Goal: Check status: Check status

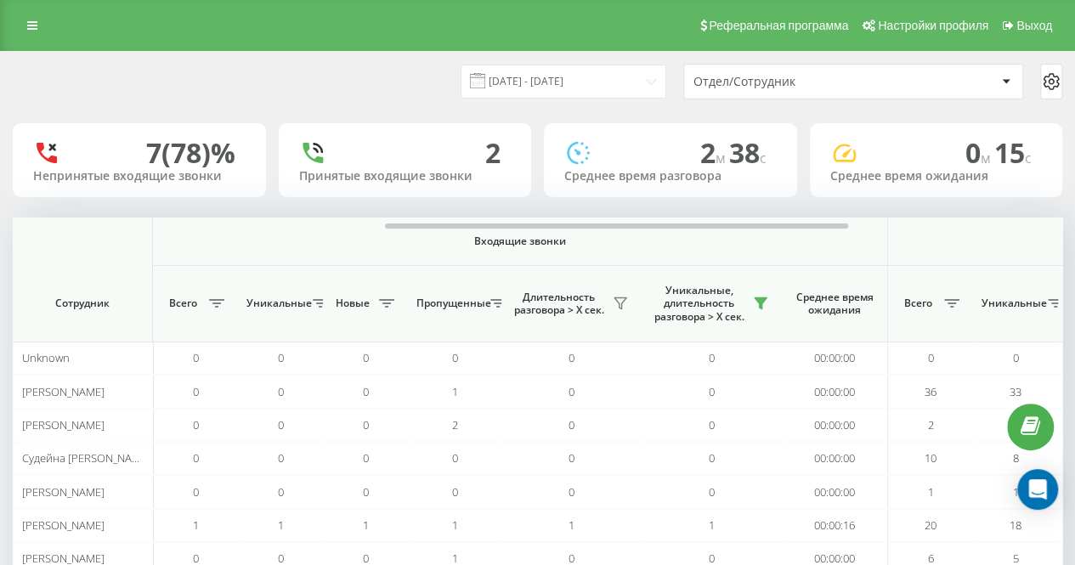
scroll to position [0, 843]
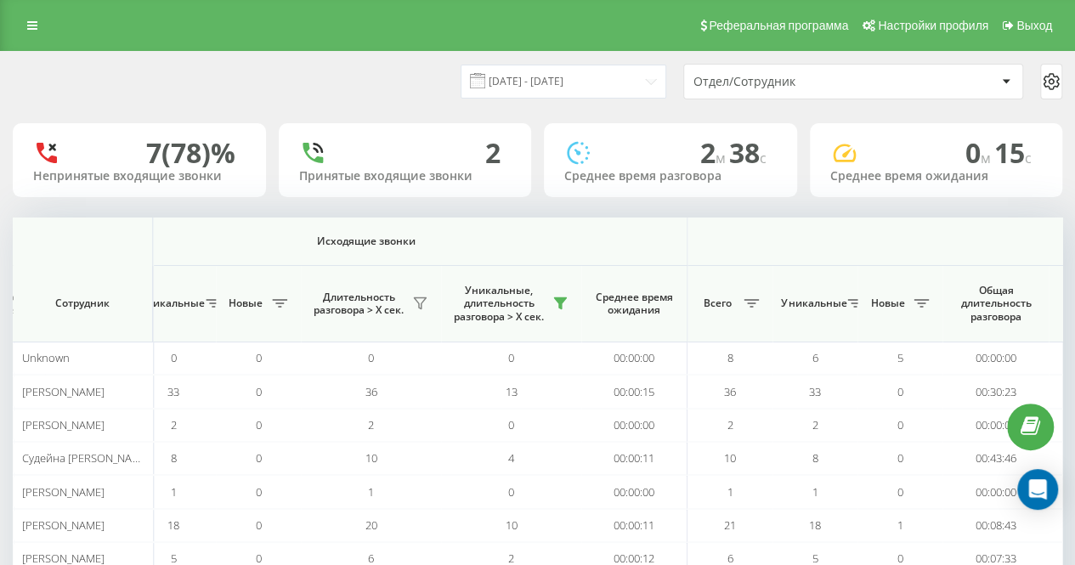
click at [290, 38] on div "Реферальная программа Настройки профиля Выход" at bounding box center [537, 25] width 1075 height 51
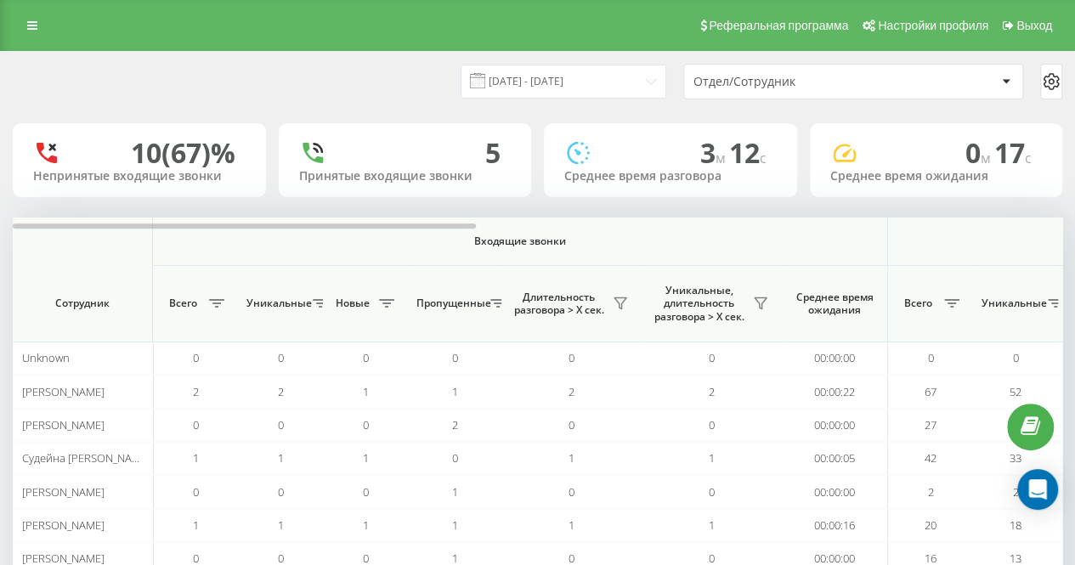
click at [321, 71] on div "[DATE] - [DATE] Отдел/Сотрудник" at bounding box center [538, 82] width 1050 height 36
click at [361, 115] on div "[DATE] - [DATE] Отдел/Сотрудник 10 (67)% Непринятые входящие звонки 5 Принятые …" at bounding box center [538, 372] width 1050 height 640
click at [390, 90] on div "[DATE] - [DATE] Отдел/Сотрудник" at bounding box center [538, 82] width 1050 height 36
click at [392, 89] on div "[DATE] - [DATE] Отдел/Сотрудник" at bounding box center [538, 82] width 1050 height 36
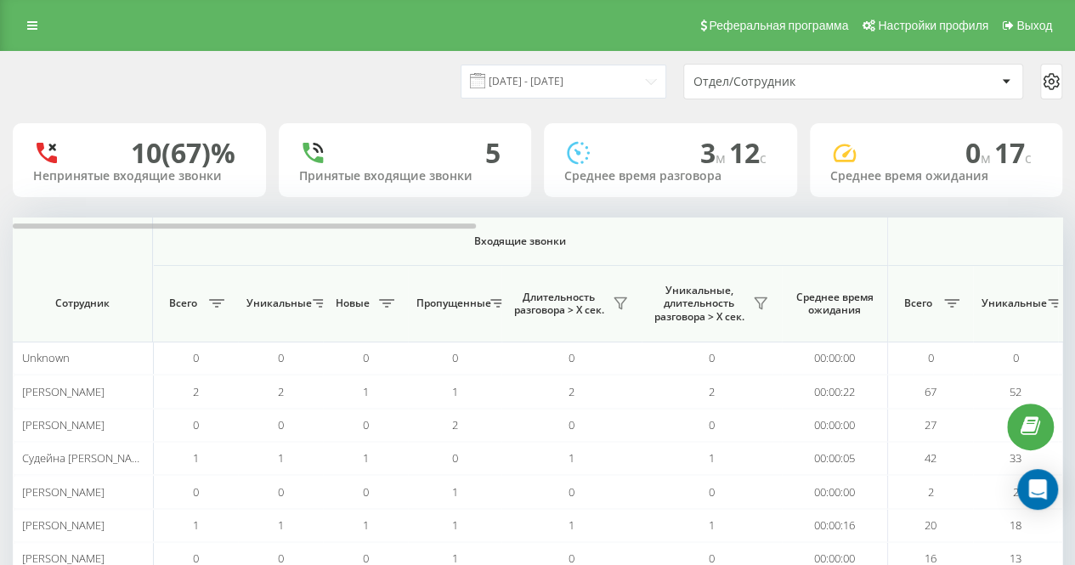
click at [392, 89] on div "[DATE] - [DATE] Отдел/Сотрудник" at bounding box center [538, 82] width 1050 height 36
click at [392, 89] on div "20.08.2025 - 20.08.2025 Отдел/Сотрудник" at bounding box center [538, 82] width 1050 height 36
click at [762, 306] on icon at bounding box center [761, 303] width 12 height 11
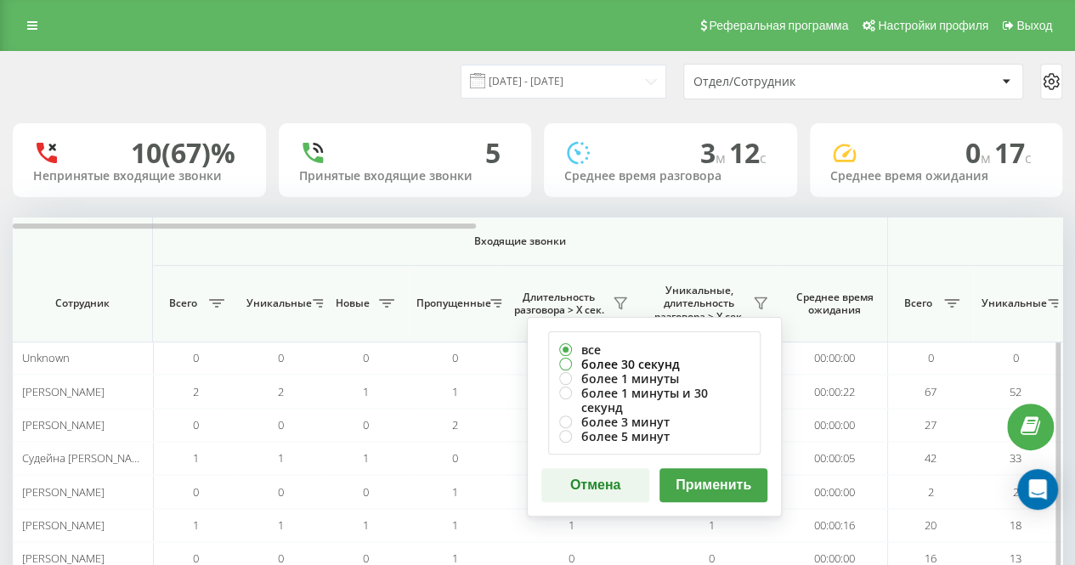
click at [674, 358] on label "более 30 секунд" at bounding box center [654, 364] width 190 height 14
radio input "true"
click at [701, 468] on button "Применить" at bounding box center [714, 485] width 108 height 34
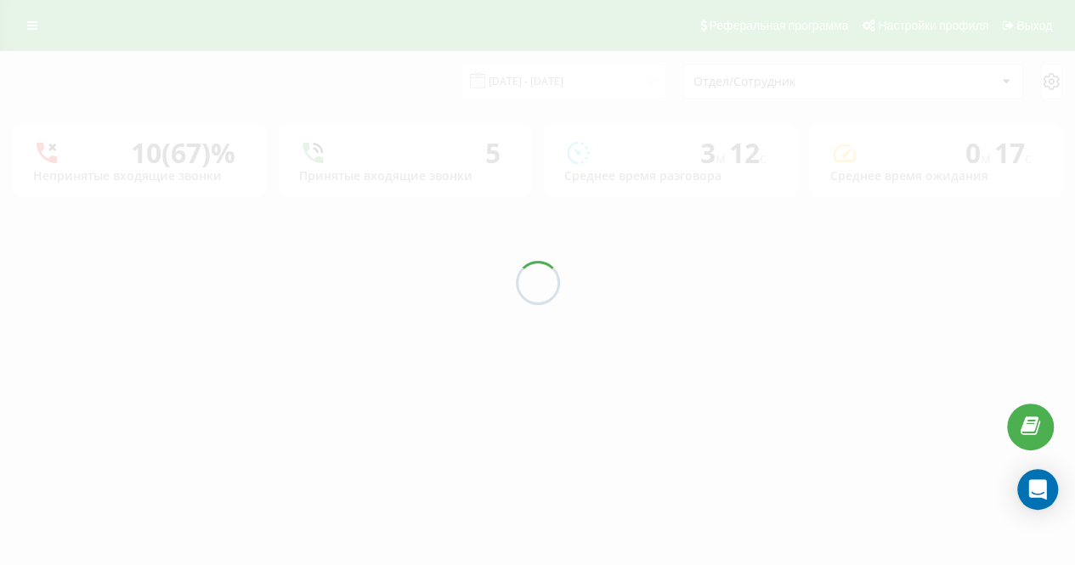
click at [374, 64] on div "20.08.2025 - 20.08.2025 Отдел/Сотрудник" at bounding box center [538, 82] width 1050 height 36
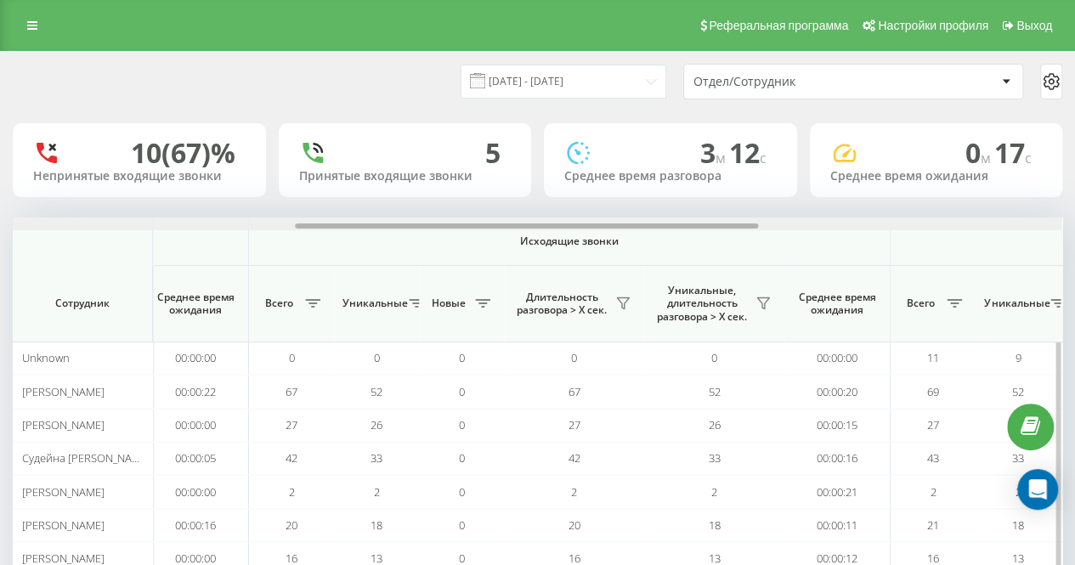
scroll to position [0, 682]
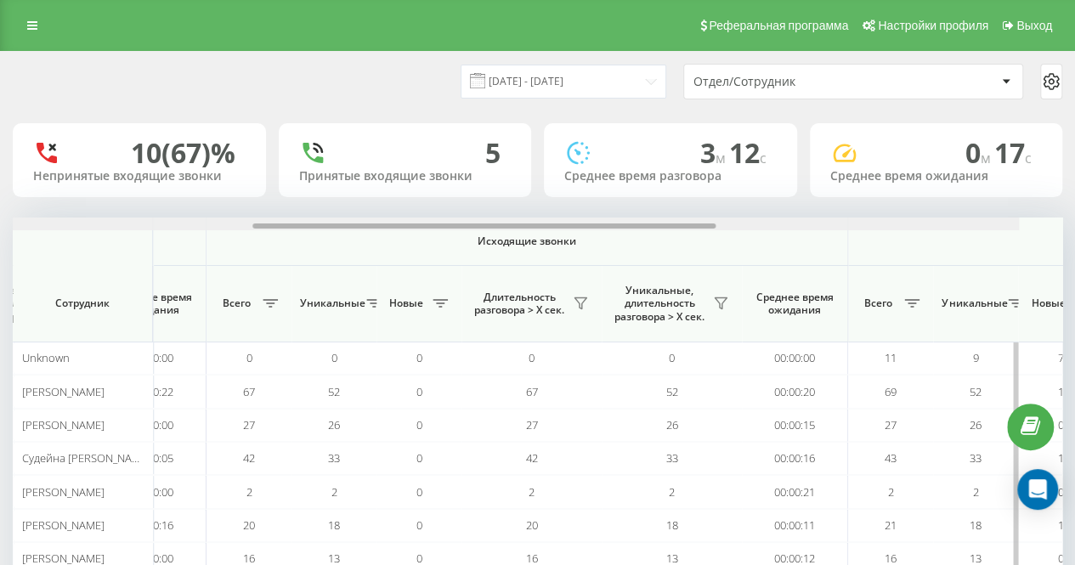
drag, startPoint x: 451, startPoint y: 227, endPoint x: 753, endPoint y: 232, distance: 301.9
click at [753, 232] on div "Входящие звонки Исходящие звонки Все звонки Сотрудник Всего Уникальные Новые Пр…" at bounding box center [538, 430] width 1050 height 425
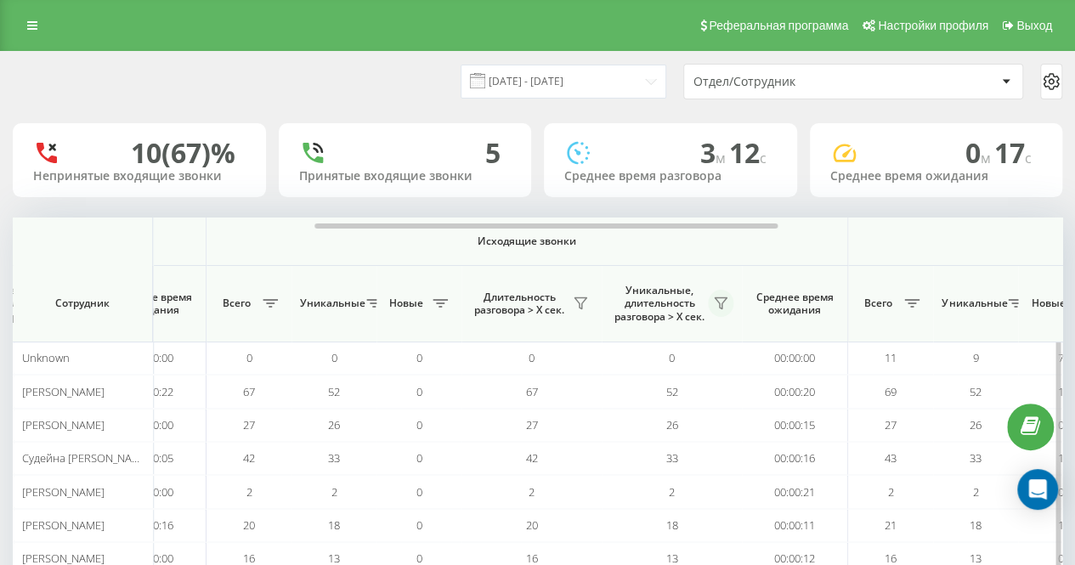
click at [713, 307] on button at bounding box center [721, 303] width 26 height 27
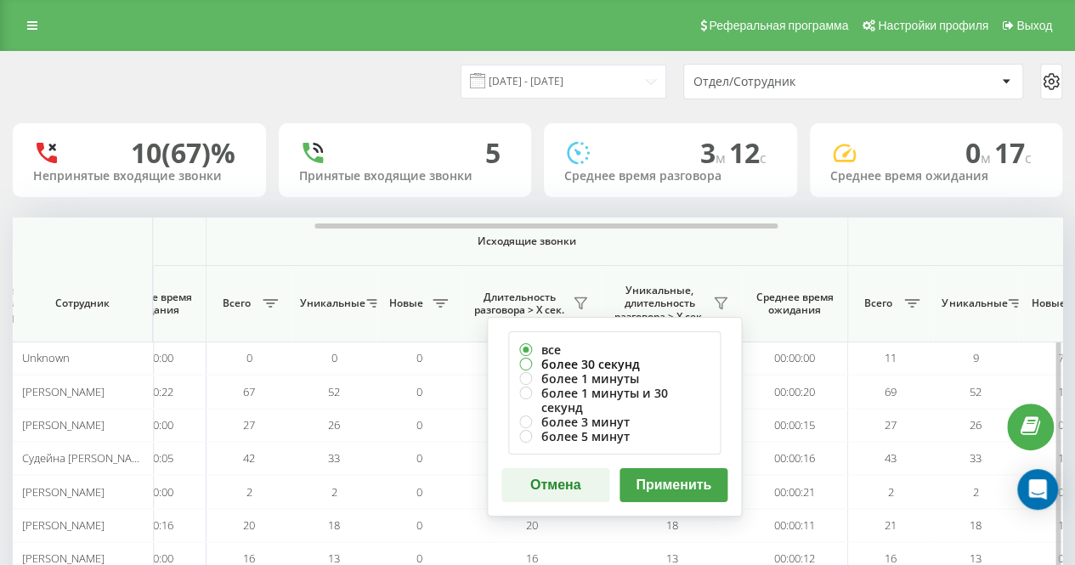
click at [655, 362] on label "более 30 секунд" at bounding box center [614, 364] width 190 height 14
radio input "true"
click at [673, 468] on button "Применить" at bounding box center [674, 485] width 108 height 34
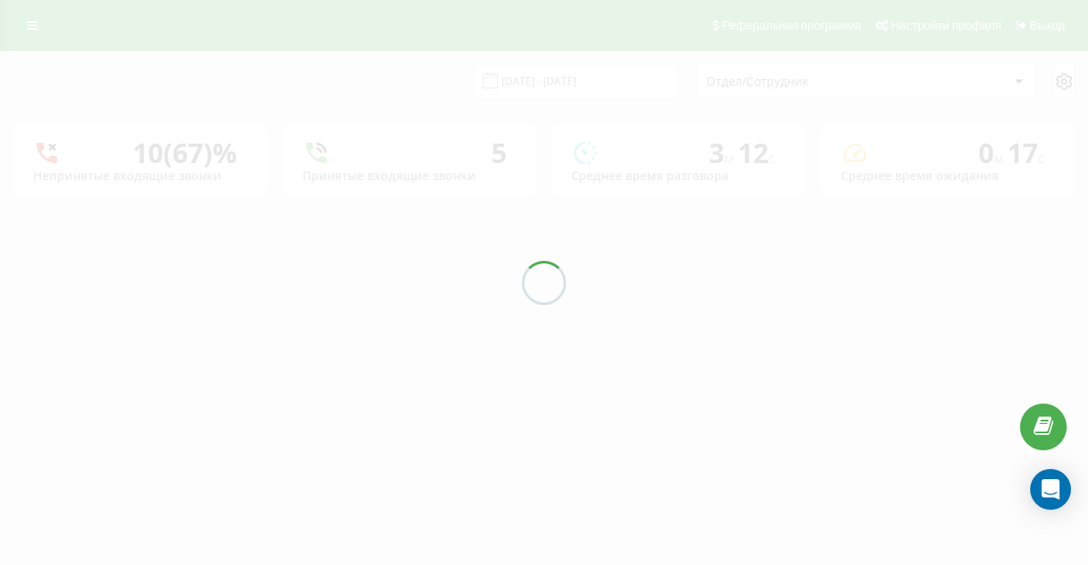
click at [358, 95] on div at bounding box center [544, 282] width 1088 height 565
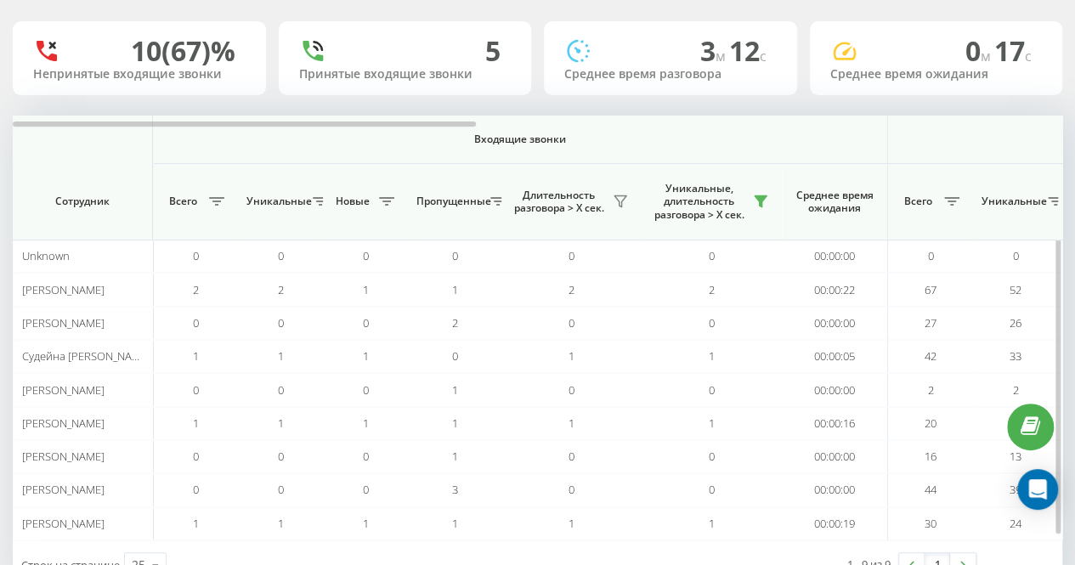
scroll to position [155, 0]
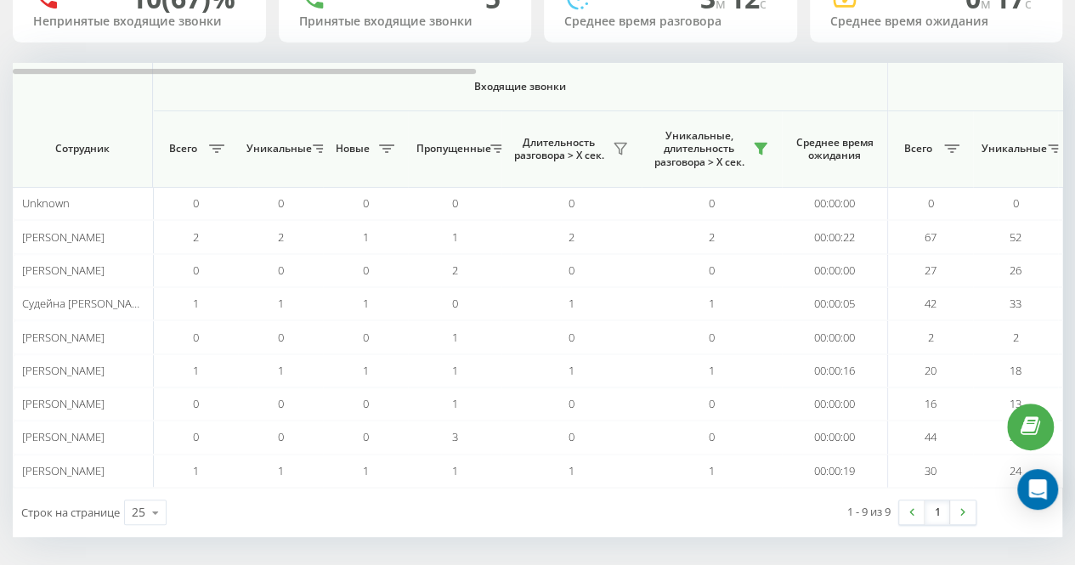
click at [514, 512] on div "Строк на странице 25 10 25 50 100" at bounding box center [275, 512] width 525 height 49
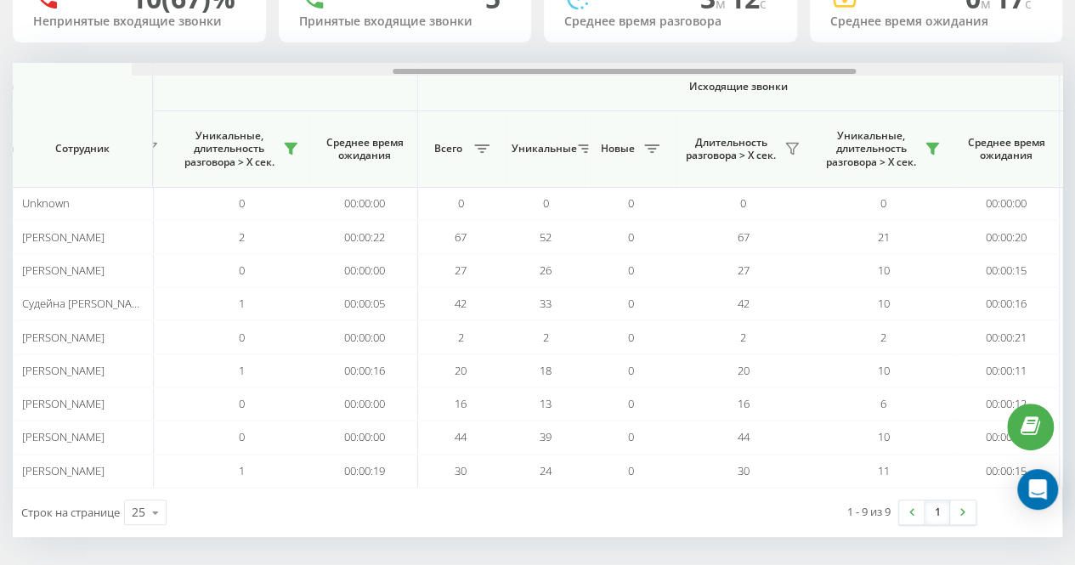
scroll to position [0, 794]
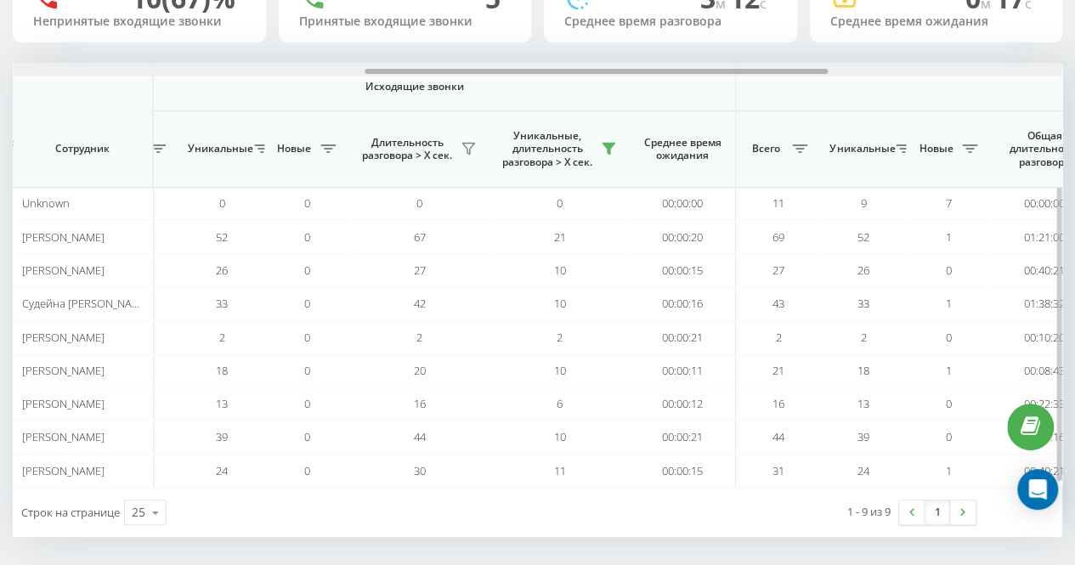
drag, startPoint x: 429, startPoint y: 69, endPoint x: 781, endPoint y: 86, distance: 352.4
click at [781, 86] on div "Входящие звонки Исходящие звонки Все звонки Сотрудник Всего Уникальные Новые Пр…" at bounding box center [538, 275] width 1050 height 425
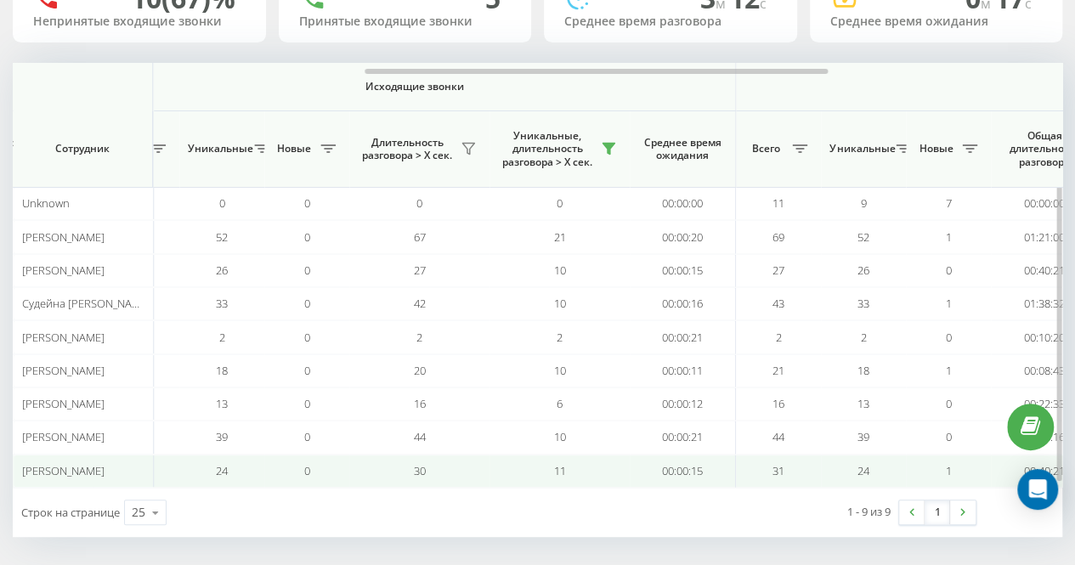
click at [576, 501] on div "Строк на странице 25 10 25 50 100 1 - 9 из 9 1" at bounding box center [538, 512] width 1050 height 49
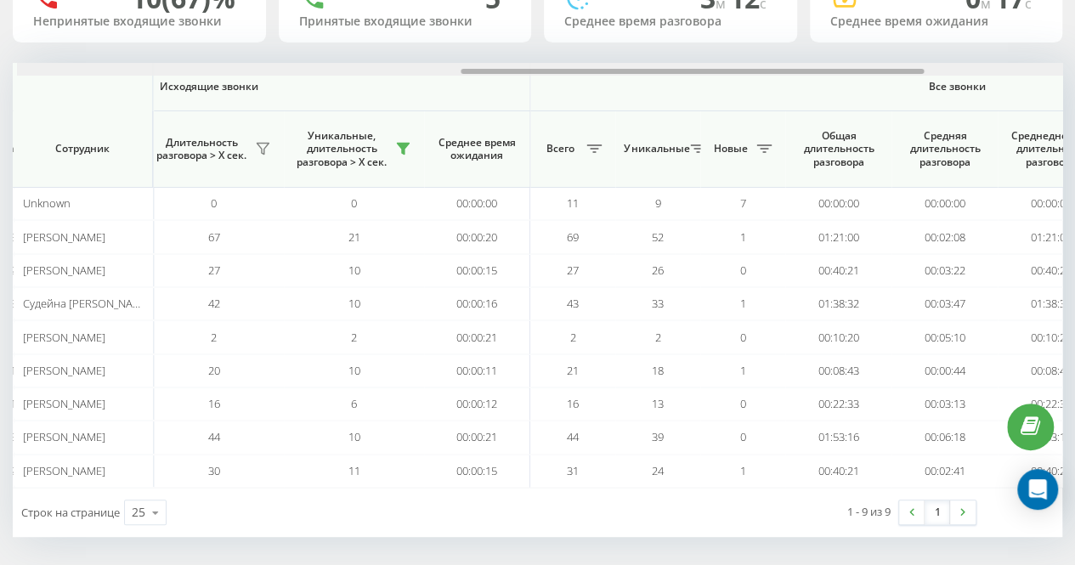
scroll to position [0, 1032]
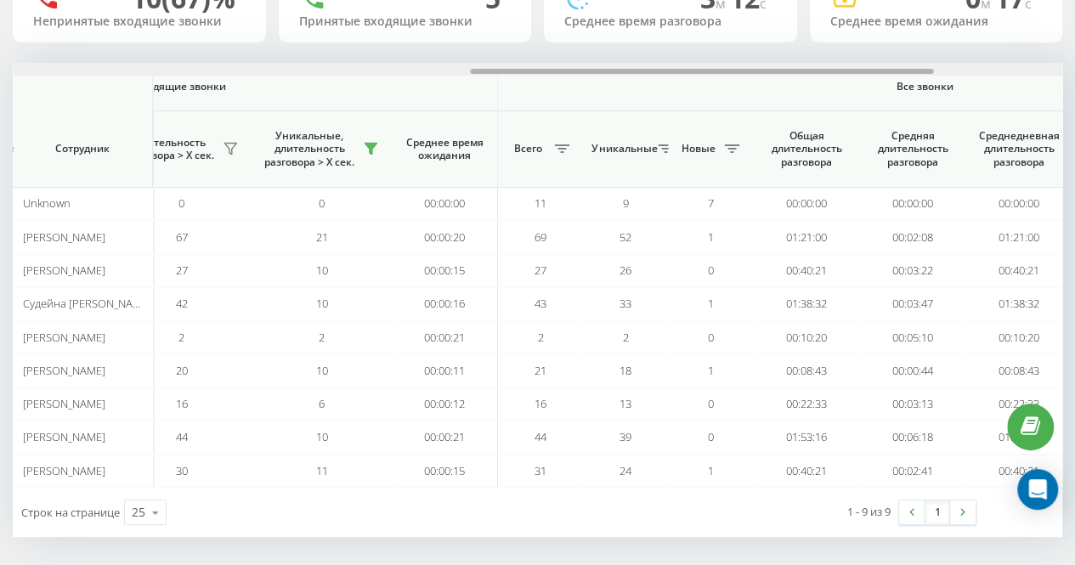
drag, startPoint x: 634, startPoint y: 70, endPoint x: 740, endPoint y: 54, distance: 106.7
click at [740, 54] on div "20.08.2025 - 20.08.2025 Отдел/Сотрудник 10 (67)% Непринятые входящие звонки 5 П…" at bounding box center [538, 217] width 1050 height 640
click at [466, 521] on div "Строк на странице 25 10 25 50 100" at bounding box center [275, 512] width 525 height 49
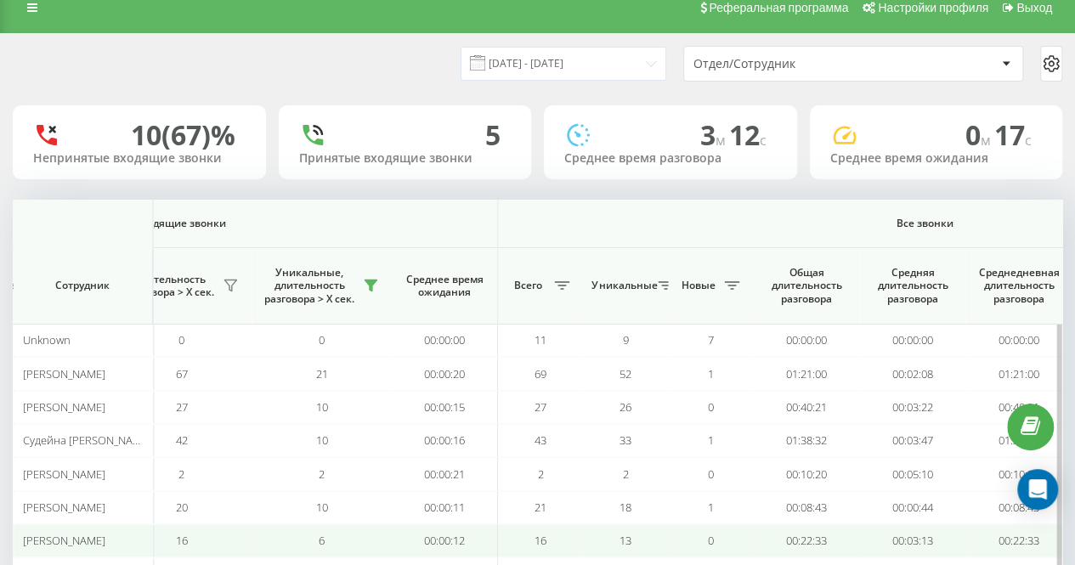
scroll to position [0, 0]
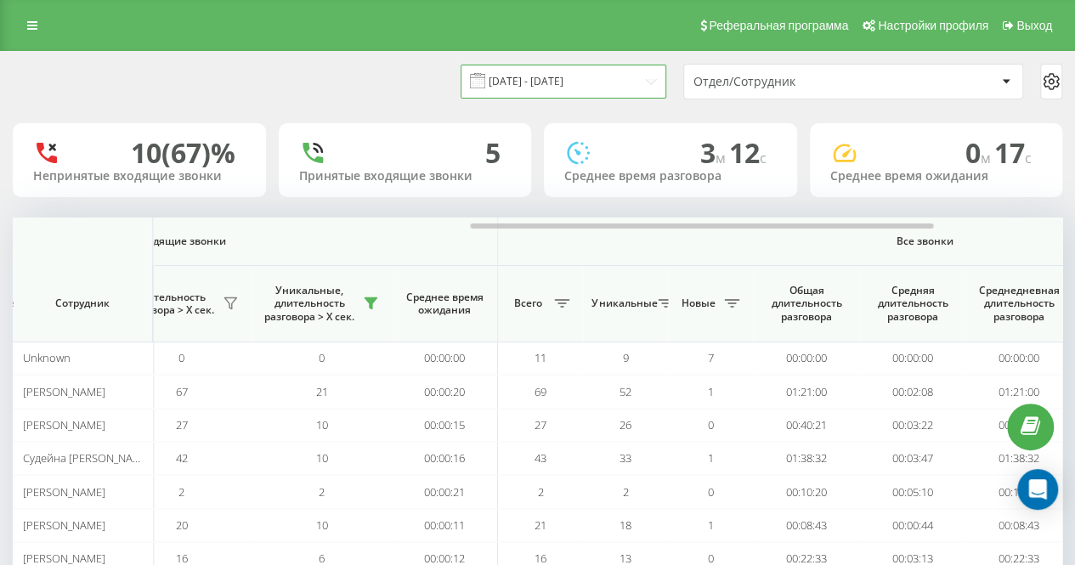
click at [520, 70] on input "[DATE] - [DATE]" at bounding box center [564, 81] width 206 height 33
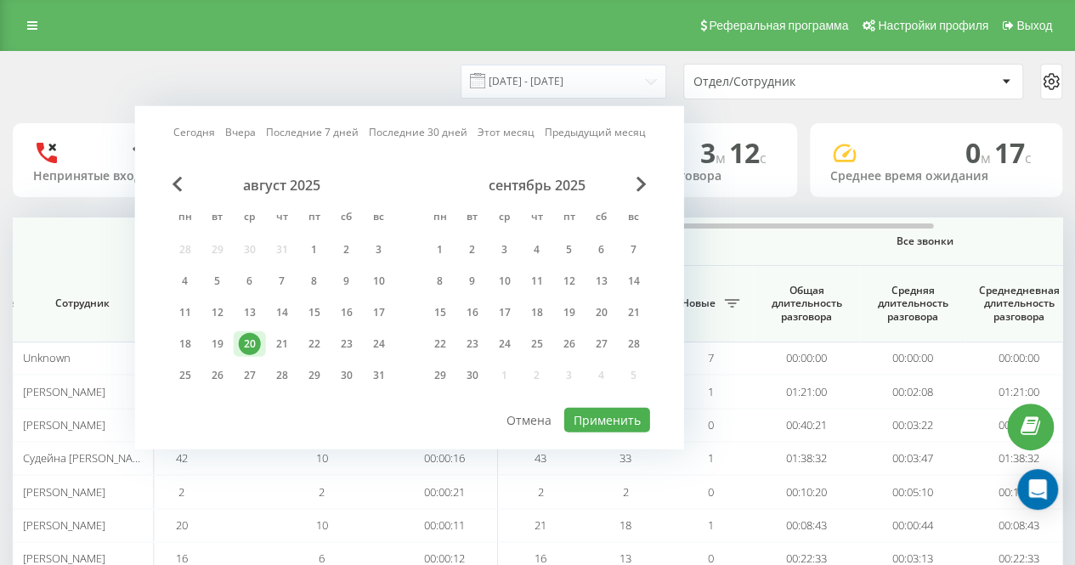
click at [398, 76] on div "20.08.2025 - 20.08.2025 Сегодня Вчера Последние 7 дней Последние 30 дней Этот м…" at bounding box center [538, 82] width 1050 height 36
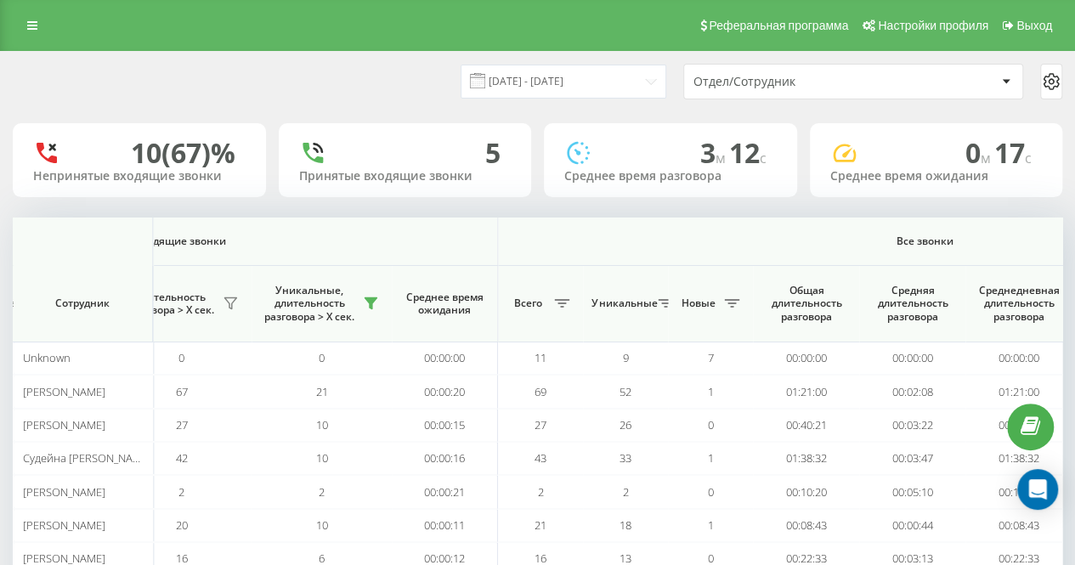
click at [474, 74] on div "[DATE] - [DATE]" at bounding box center [542, 81] width 248 height 33
click at [555, 74] on input "[DATE] - [DATE]" at bounding box center [564, 81] width 206 height 33
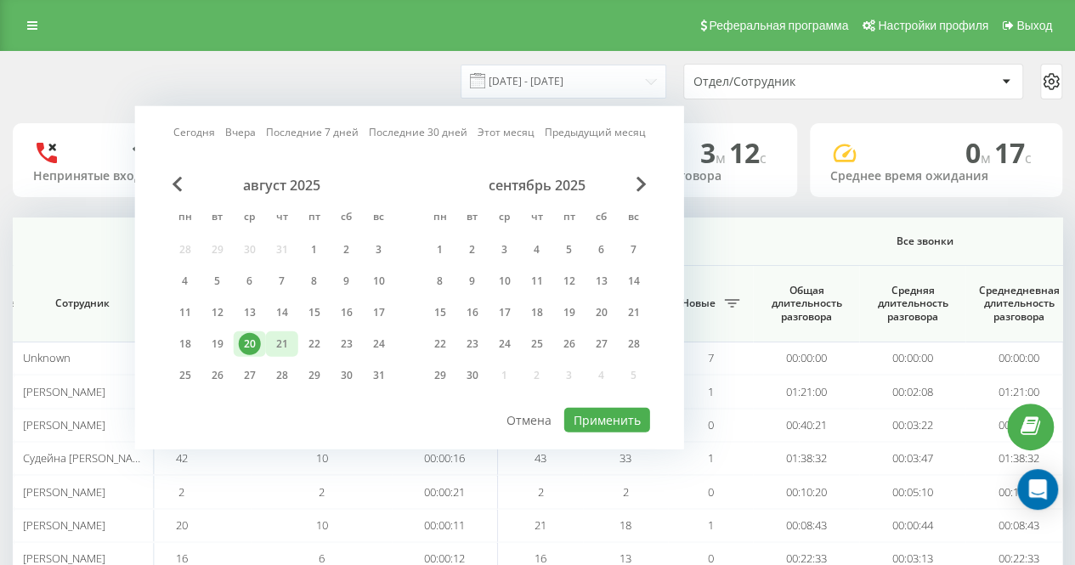
click at [283, 336] on div "21" at bounding box center [282, 344] width 22 height 22
click at [609, 416] on button "Применить" at bounding box center [608, 420] width 86 height 25
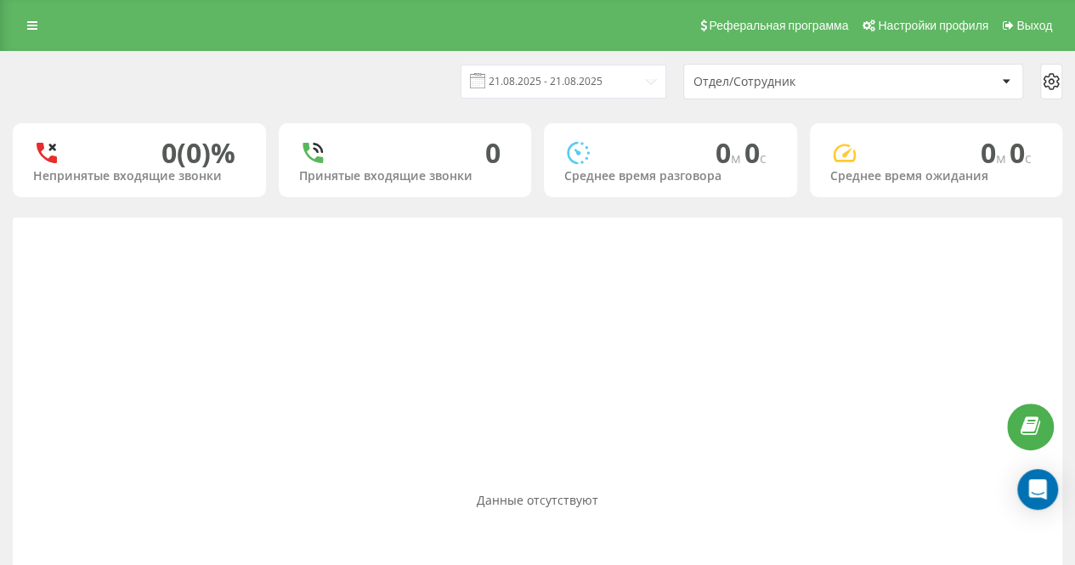
click at [616, 474] on div "Данные отсутствуют" at bounding box center [538, 500] width 1050 height 565
click at [564, 91] on input "[DATE] - [DATE]" at bounding box center [564, 81] width 206 height 33
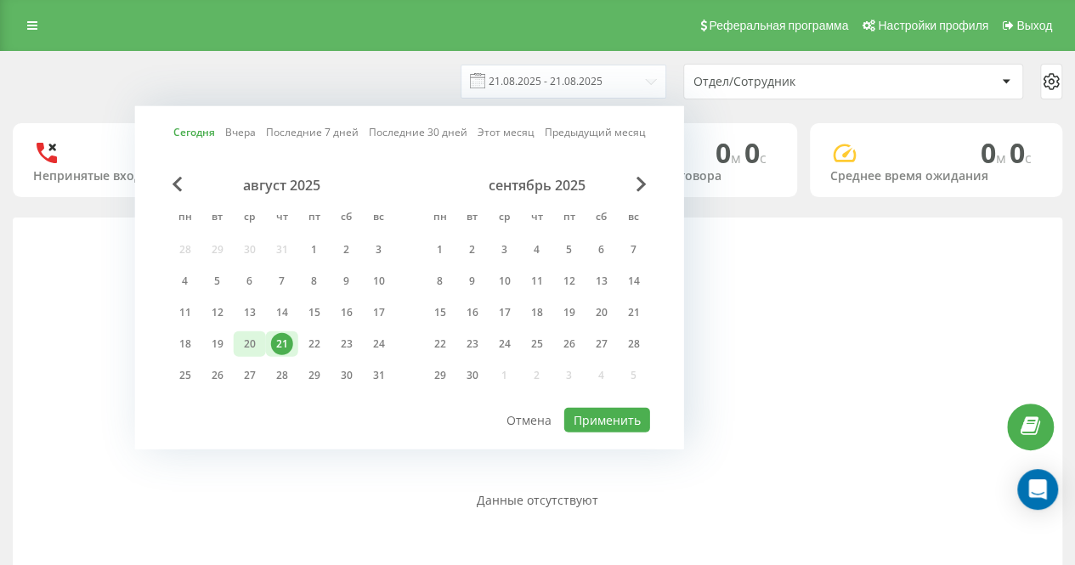
click at [243, 344] on div "20" at bounding box center [250, 344] width 22 height 22
click at [576, 411] on button "Применить" at bounding box center [608, 420] width 86 height 25
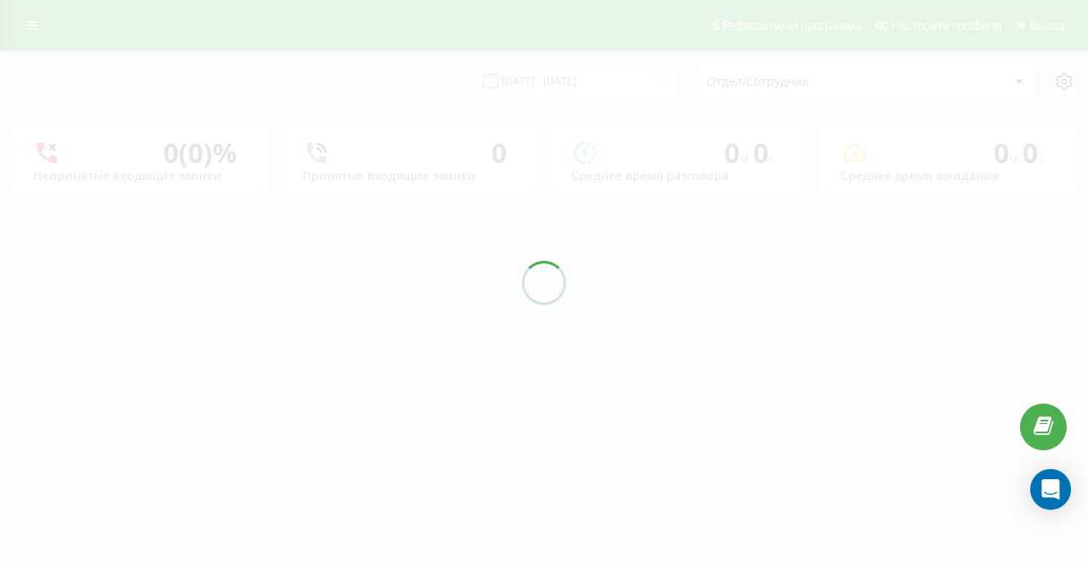
drag, startPoint x: 576, startPoint y: 411, endPoint x: 762, endPoint y: 485, distance: 199.9
click at [578, 411] on div at bounding box center [544, 282] width 1088 height 565
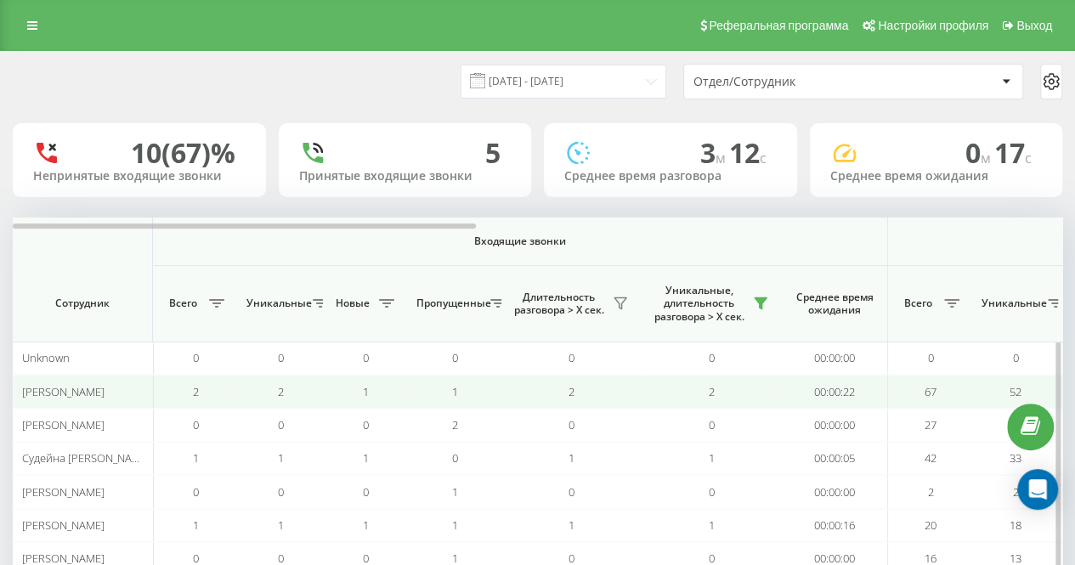
scroll to position [155, 0]
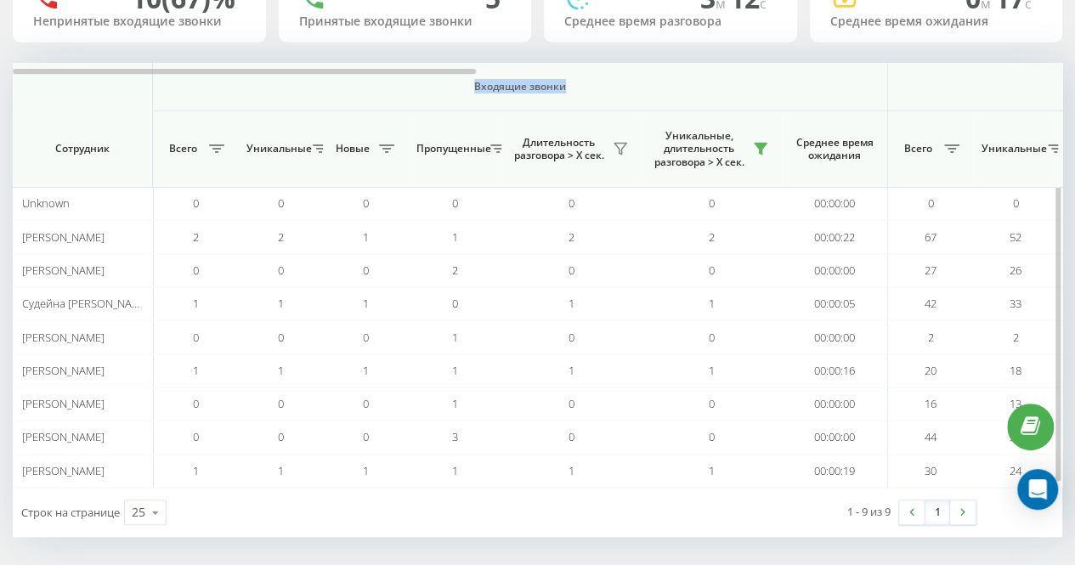
drag, startPoint x: 462, startPoint y: 74, endPoint x: 658, endPoint y: 74, distance: 195.5
click at [658, 74] on th "Входящие звонки" at bounding box center [520, 87] width 735 height 48
click at [360, 57] on div "20.08.2025 - 20.08.2025 Отдел/Сотрудник 10 (67)% Непринятые входящие звонки 5 П…" at bounding box center [538, 217] width 1050 height 640
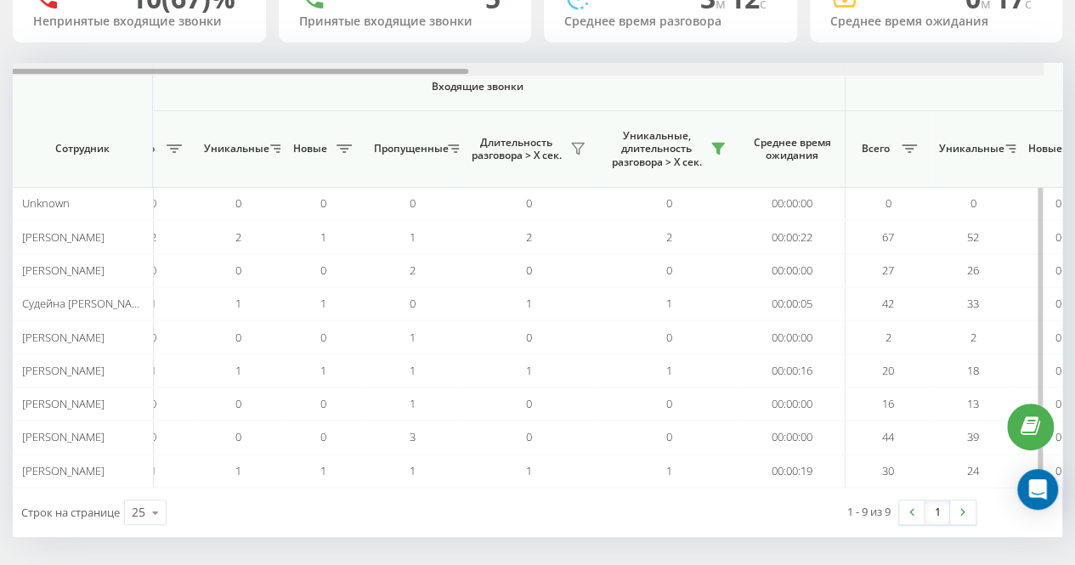
drag, startPoint x: 368, startPoint y: 71, endPoint x: 389, endPoint y: 64, distance: 22.3
click at [389, 64] on div at bounding box center [519, 69] width 1049 height 13
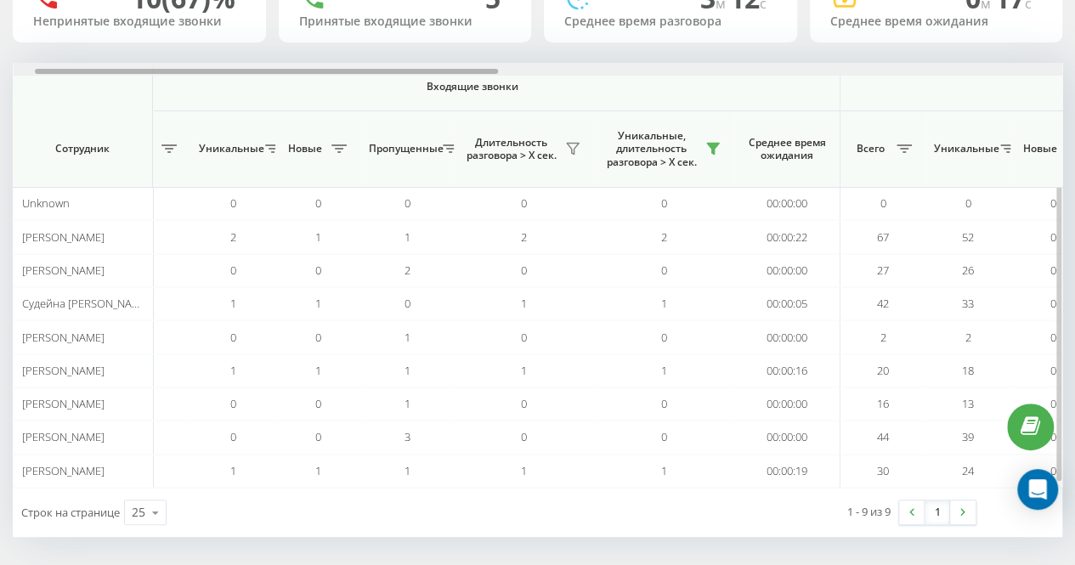
click at [339, 70] on div at bounding box center [266, 71] width 463 height 5
click at [303, 54] on div "20.08.2025 - 20.08.2025 Отдел/Сотрудник 10 (67)% Непринятые входящие звонки 5 П…" at bounding box center [538, 217] width 1050 height 640
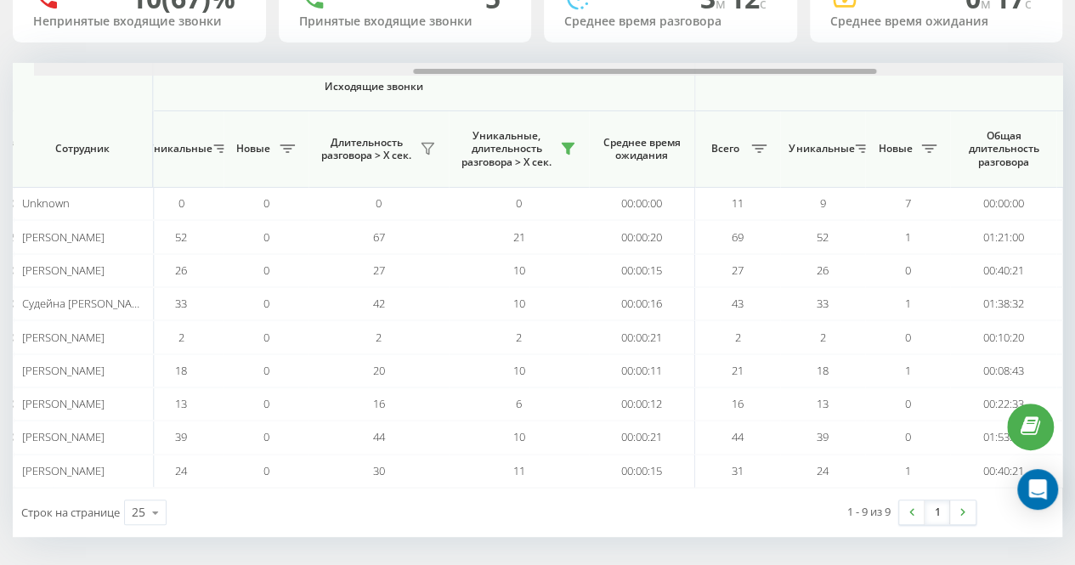
scroll to position [0, 891]
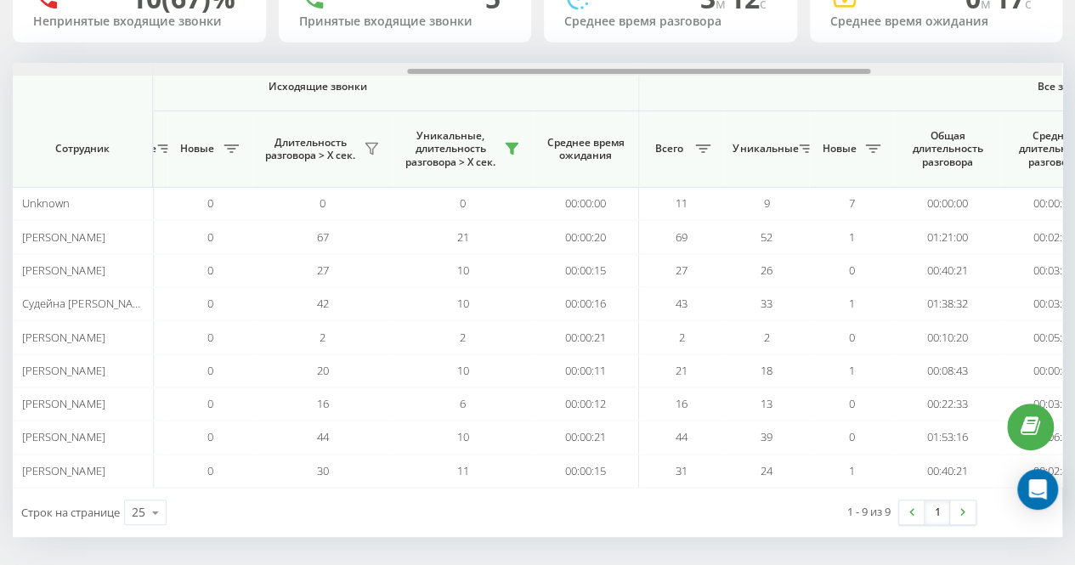
drag, startPoint x: 362, startPoint y: 71, endPoint x: 735, endPoint y: 47, distance: 374.0
click at [735, 47] on div "20.08.2025 - 20.08.2025 Отдел/Сотрудник 10 (67)% Непринятые входящие звонки 5 П…" at bounding box center [538, 217] width 1050 height 640
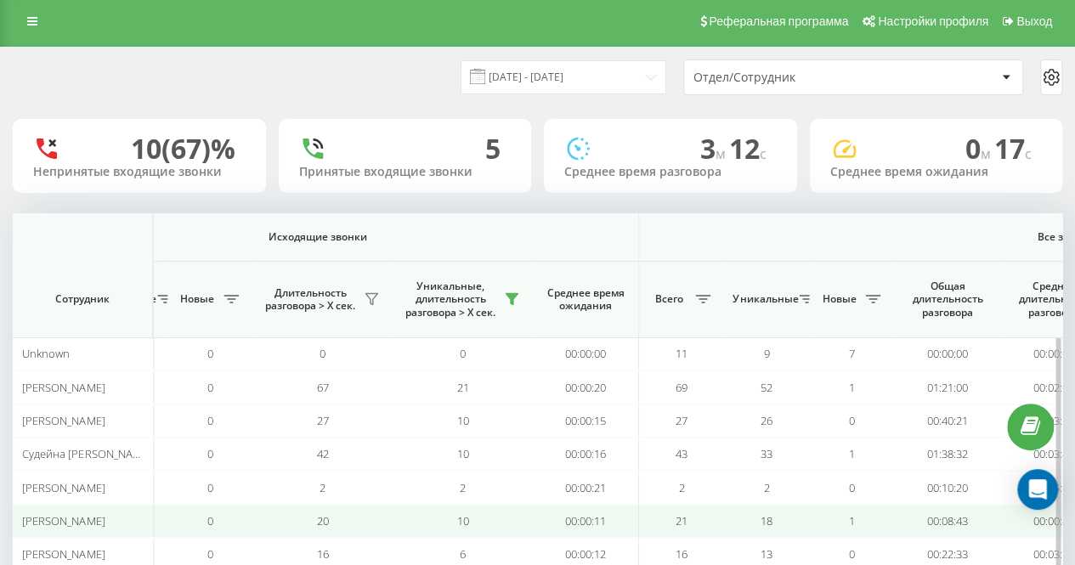
scroll to position [0, 0]
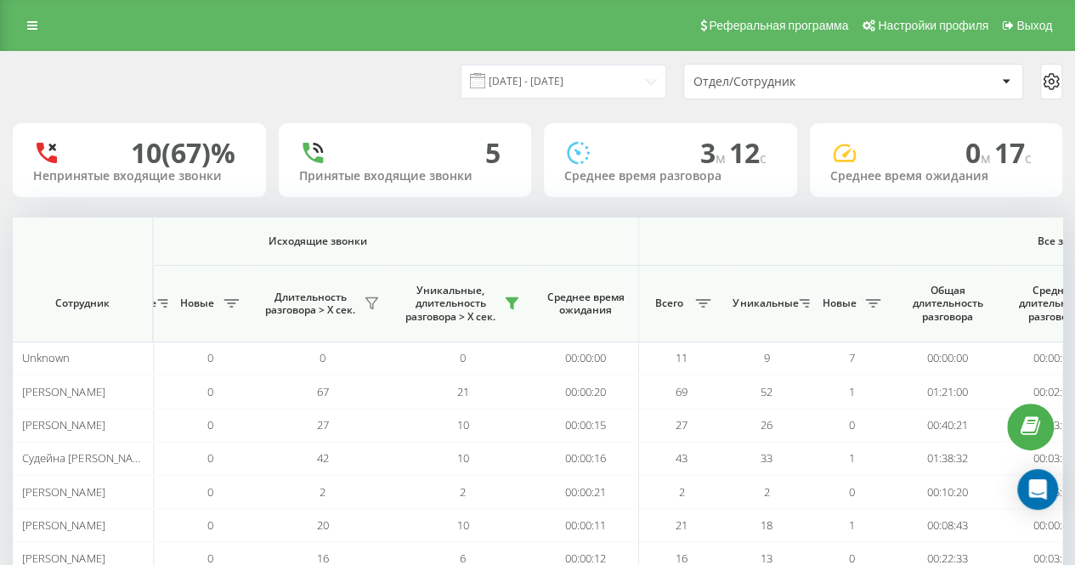
click at [377, 105] on div "20.08.2025 - 20.08.2025 Отдел/Сотрудник" at bounding box center [538, 82] width 1074 height 60
click at [386, 75] on div "20.08.2025 - 20.08.2025 Отдел/Сотрудник" at bounding box center [538, 82] width 1050 height 36
click at [528, 88] on input "[DATE] - [DATE]" at bounding box center [564, 81] width 206 height 33
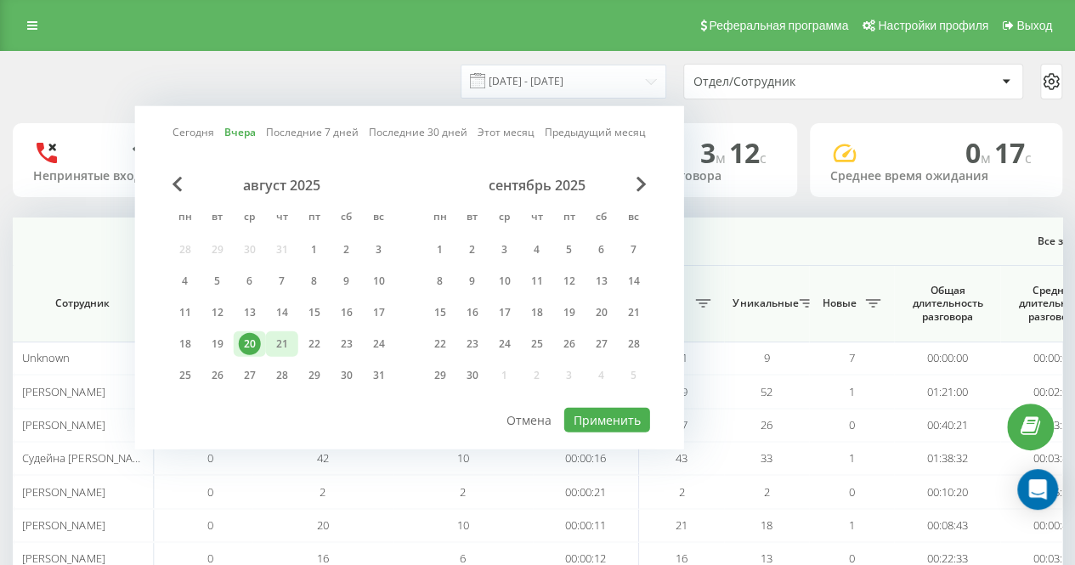
click at [275, 351] on div "21" at bounding box center [282, 344] width 22 height 22
click at [596, 417] on button "Применить" at bounding box center [608, 420] width 86 height 25
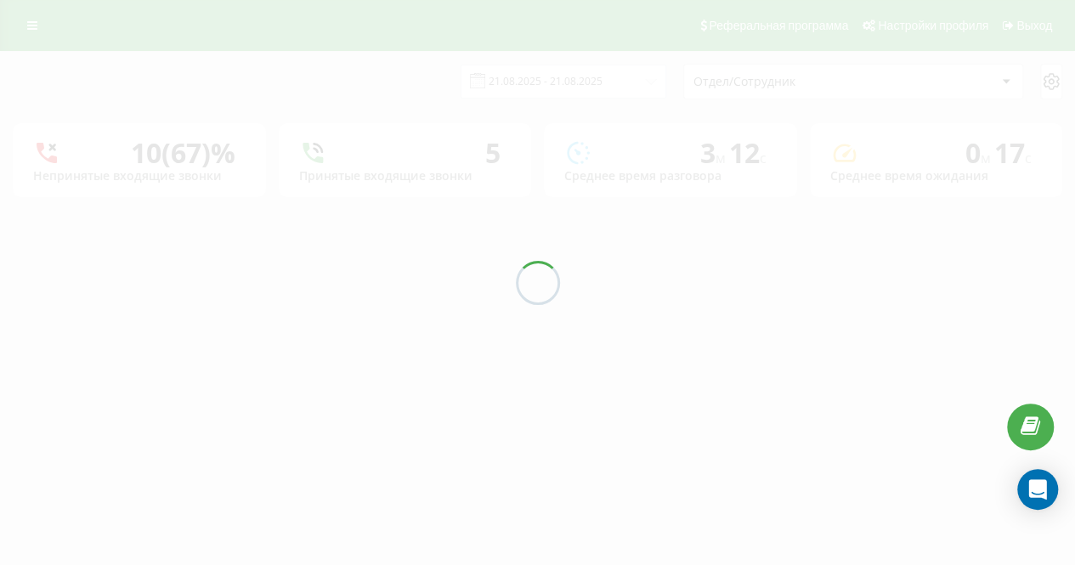
click at [372, 90] on div "20.08.2025 - 20.08.2025 Отдел/Сотрудник" at bounding box center [538, 82] width 1050 height 36
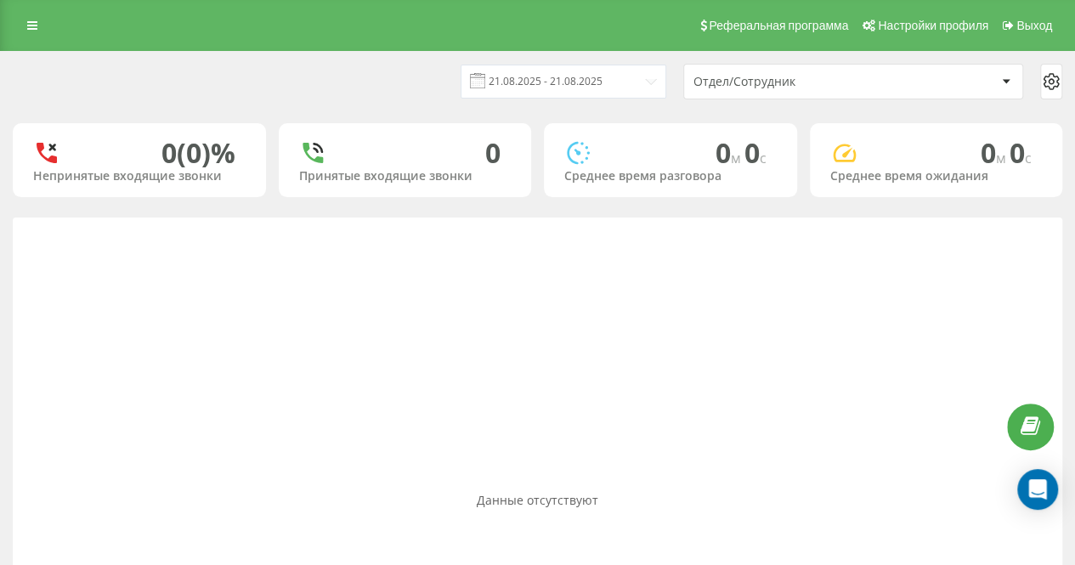
click at [436, 94] on div "[DATE] - [DATE]" at bounding box center [542, 81] width 248 height 33
